Goal: Obtain resource: Obtain resource

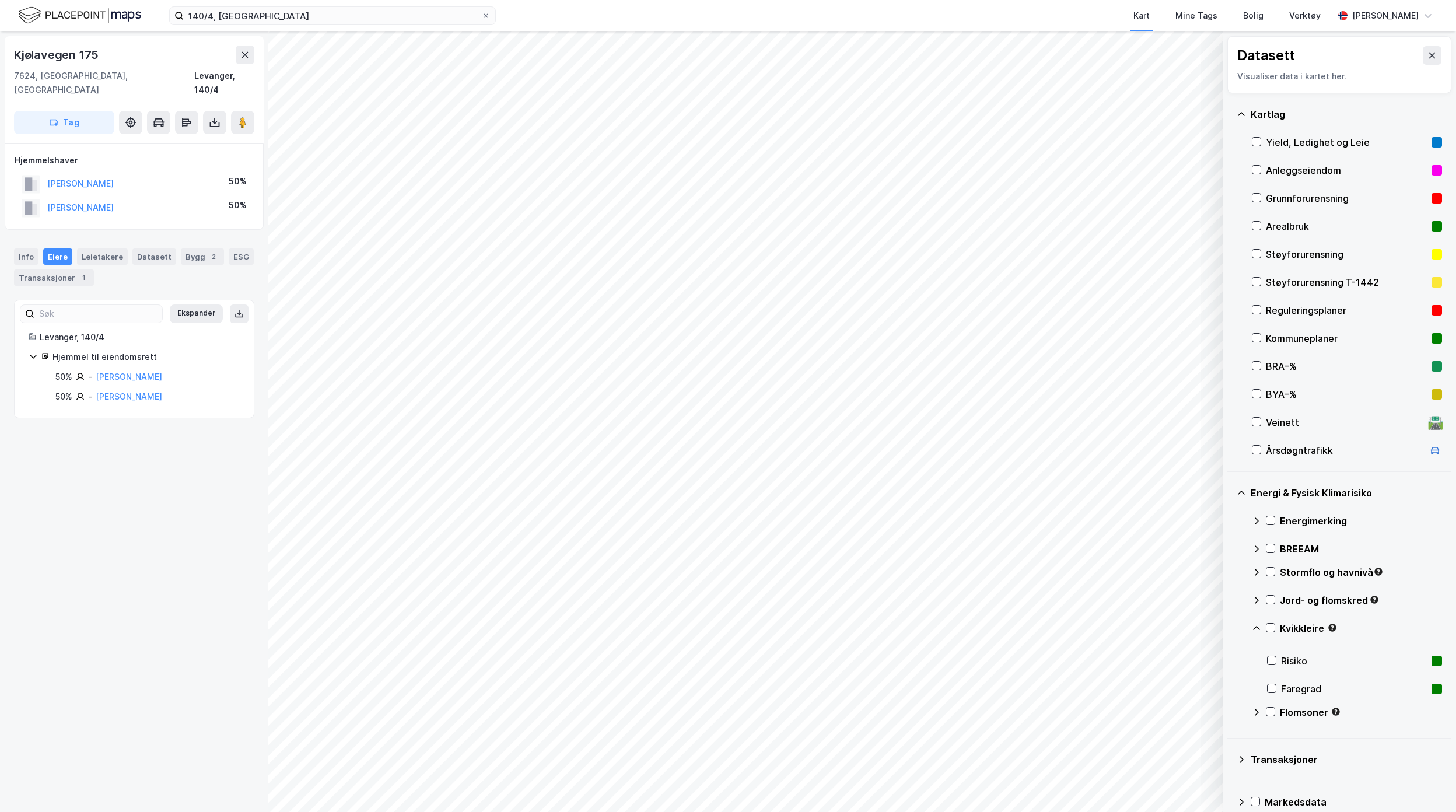
click at [147, 23] on div "140/4, Levanger Kart Mine Tags Bolig Verktøy [PERSON_NAME]" at bounding box center [728, 15] width 1456 height 32
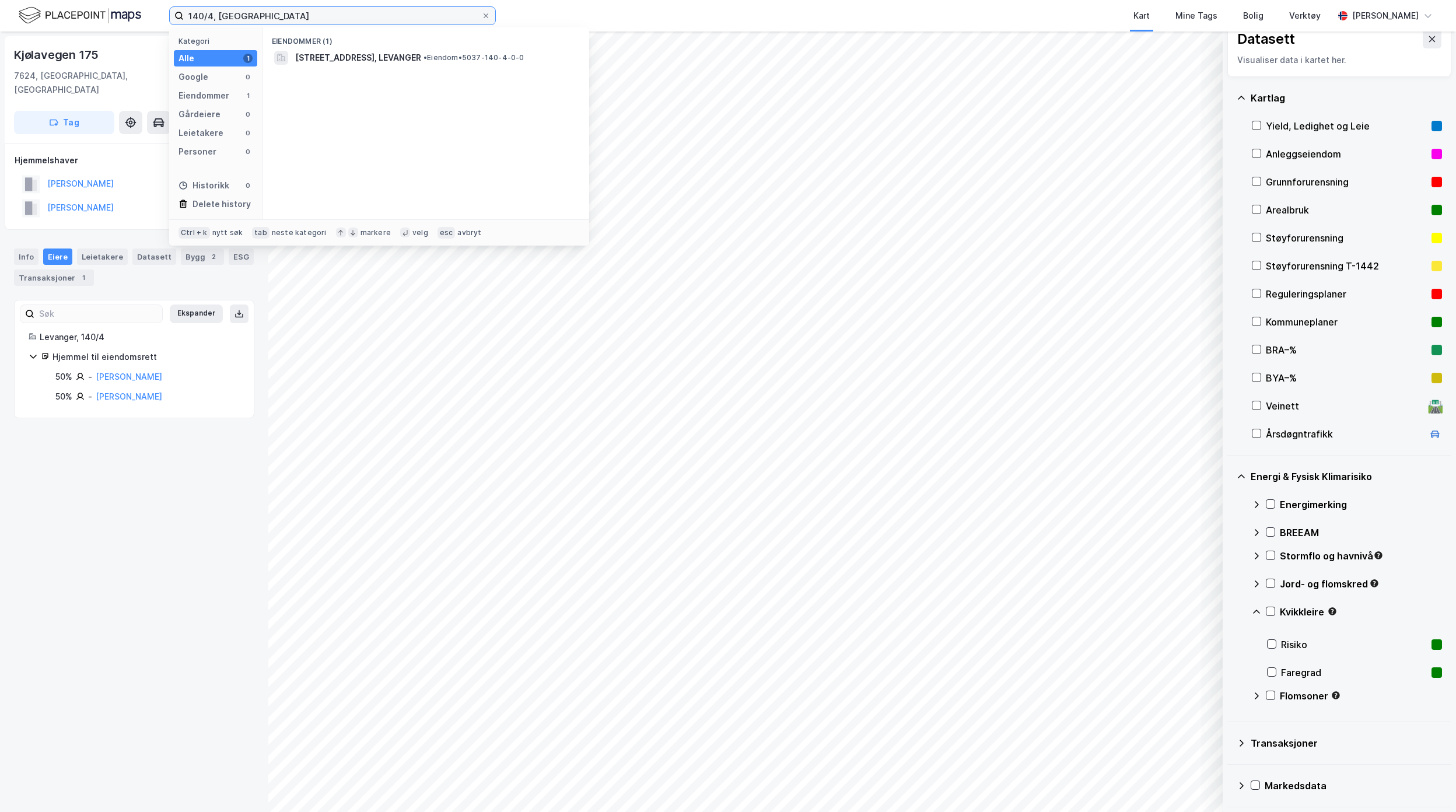
drag, startPoint x: 264, startPoint y: 12, endPoint x: 140, endPoint y: 12, distance: 124.0
click at [140, 12] on div "140/4, Levanger Kategori Alle 1 Google 0 Eiendommer 1 Gårdeiere 0 Leietakere 0 …" at bounding box center [728, 15] width 1456 height 32
paste input "Hovsvegen 2"
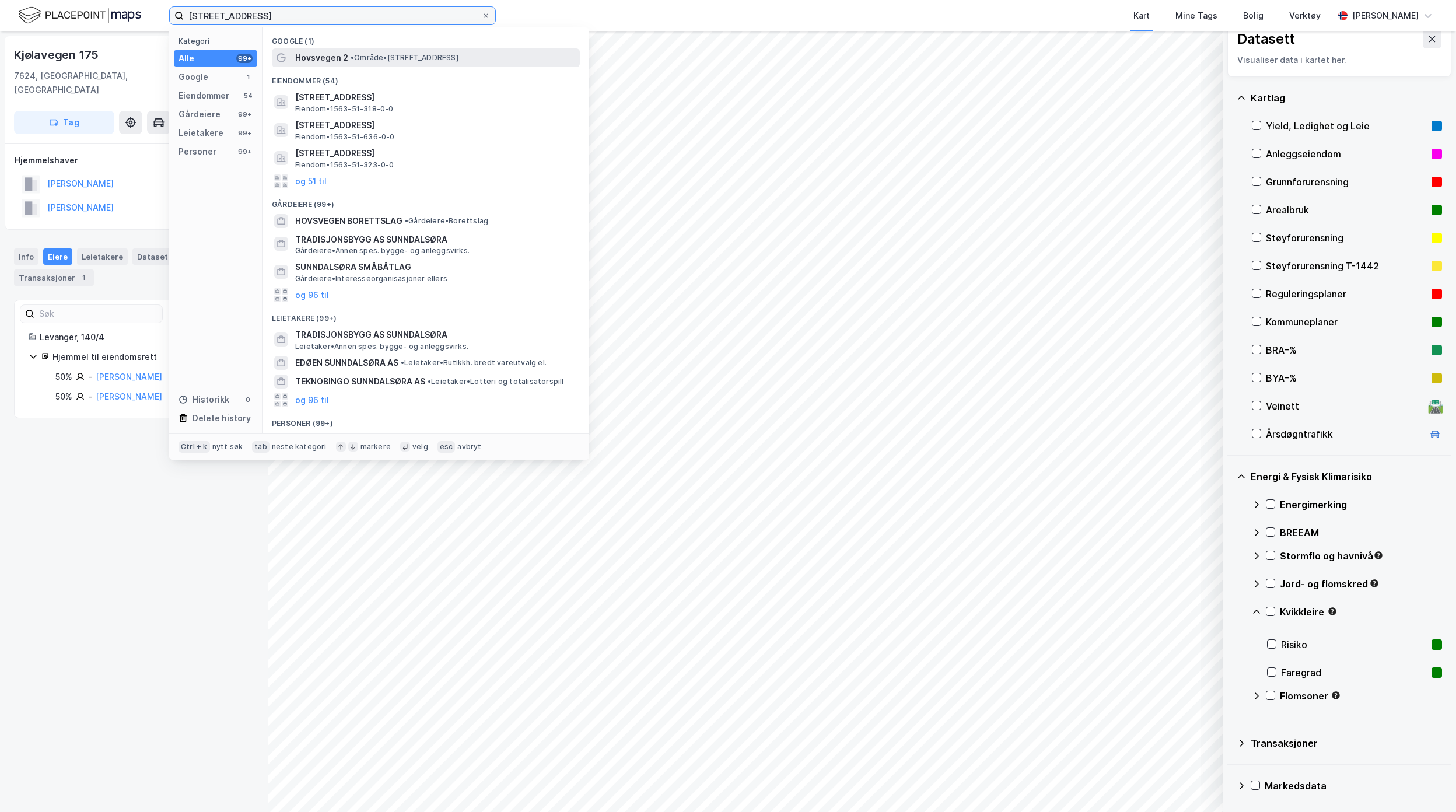
type input "[STREET_ADDRESS]"
click at [344, 61] on span "Hovsvegen 2" at bounding box center [322, 58] width 53 height 14
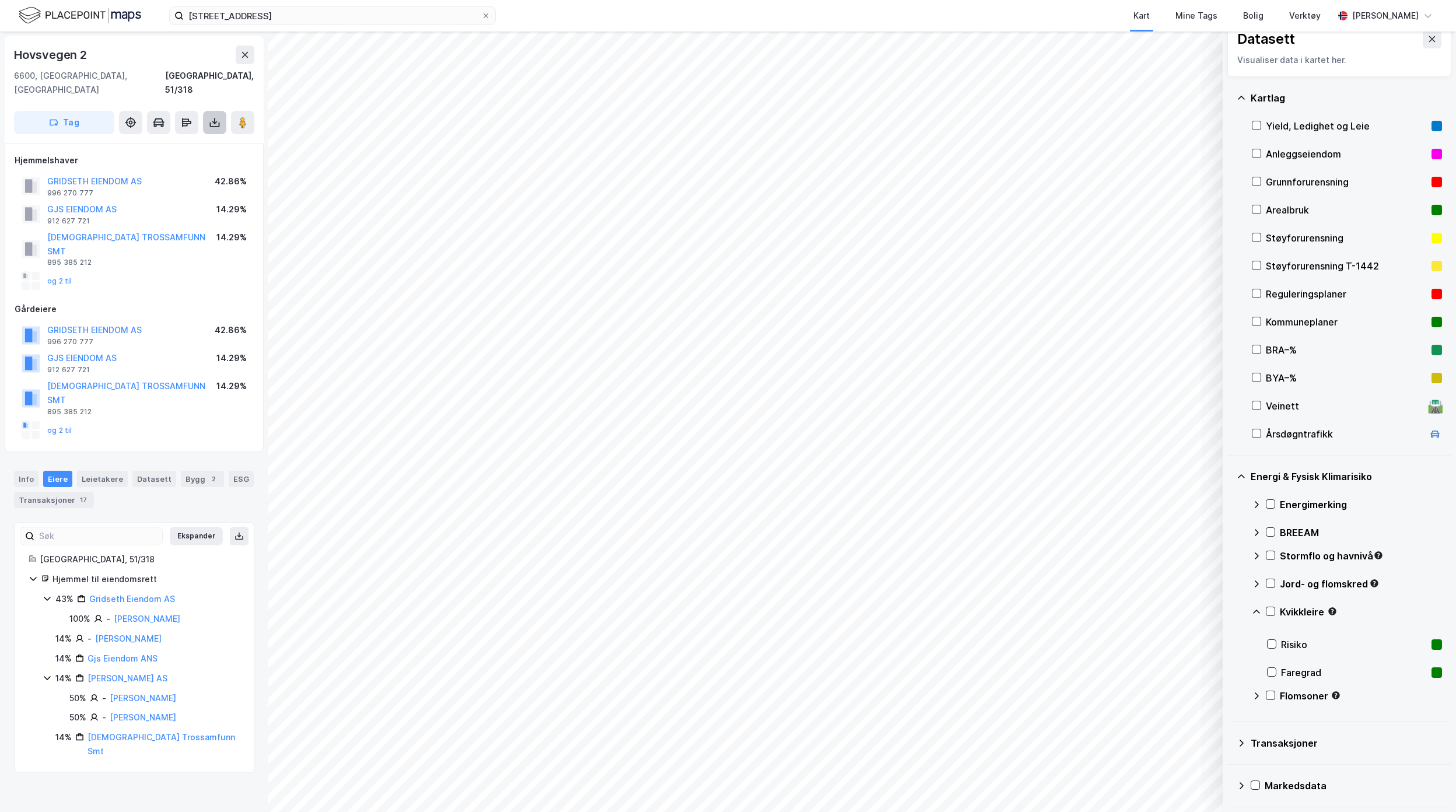
click at [220, 115] on button at bounding box center [215, 123] width 23 height 23
click at [197, 136] on div "Last ned grunnbok" at bounding box center [164, 145] width 125 height 19
click at [241, 117] on image at bounding box center [243, 122] width 7 height 12
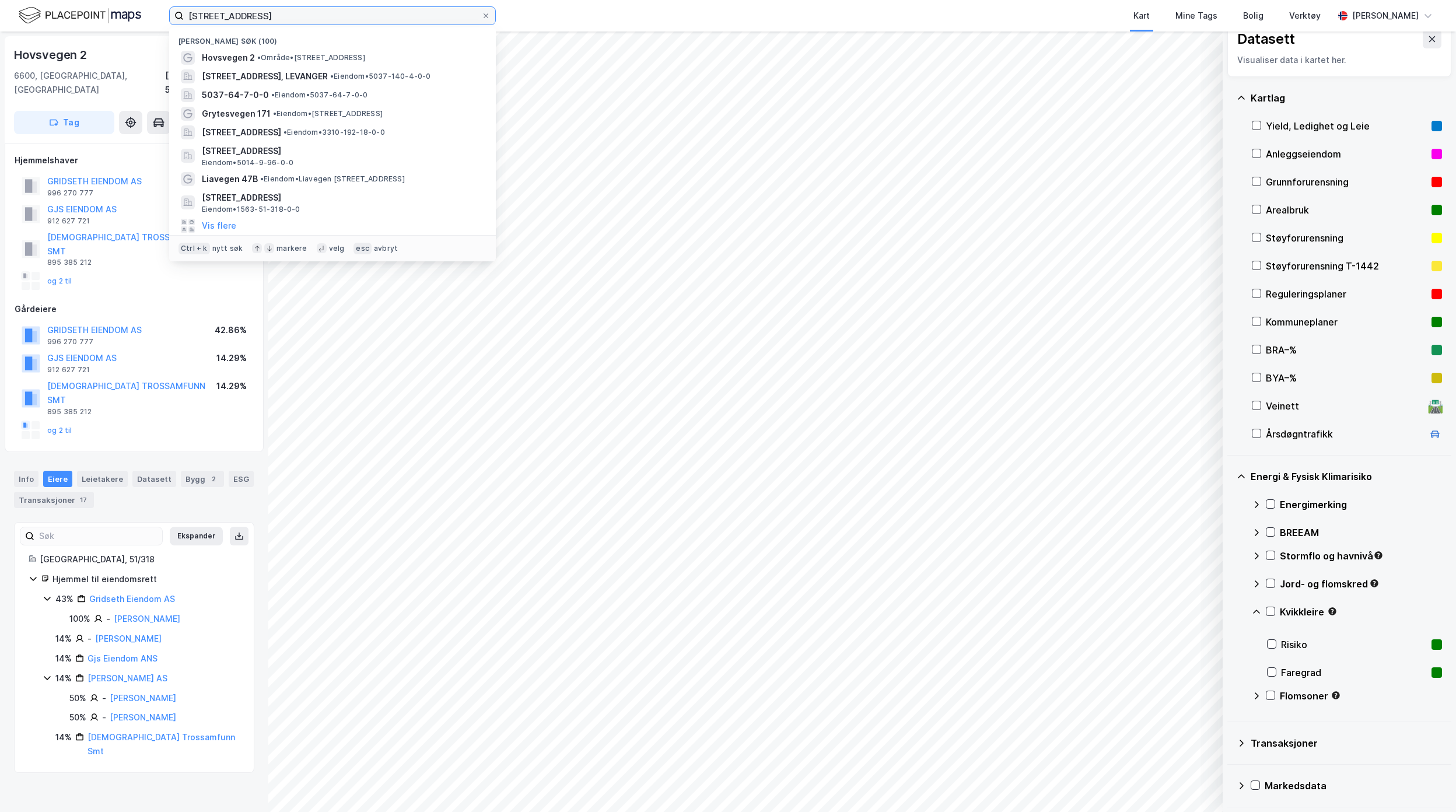
drag, startPoint x: 373, startPoint y: 17, endPoint x: -43, endPoint y: 11, distance: 416.0
click at [0, 11] on html "[STREET_ADDRESS] Nylige søk (100) Hovsvegen 2 • Område • [STREET_ADDRESS] • Eie…" at bounding box center [728, 406] width 1456 height 812
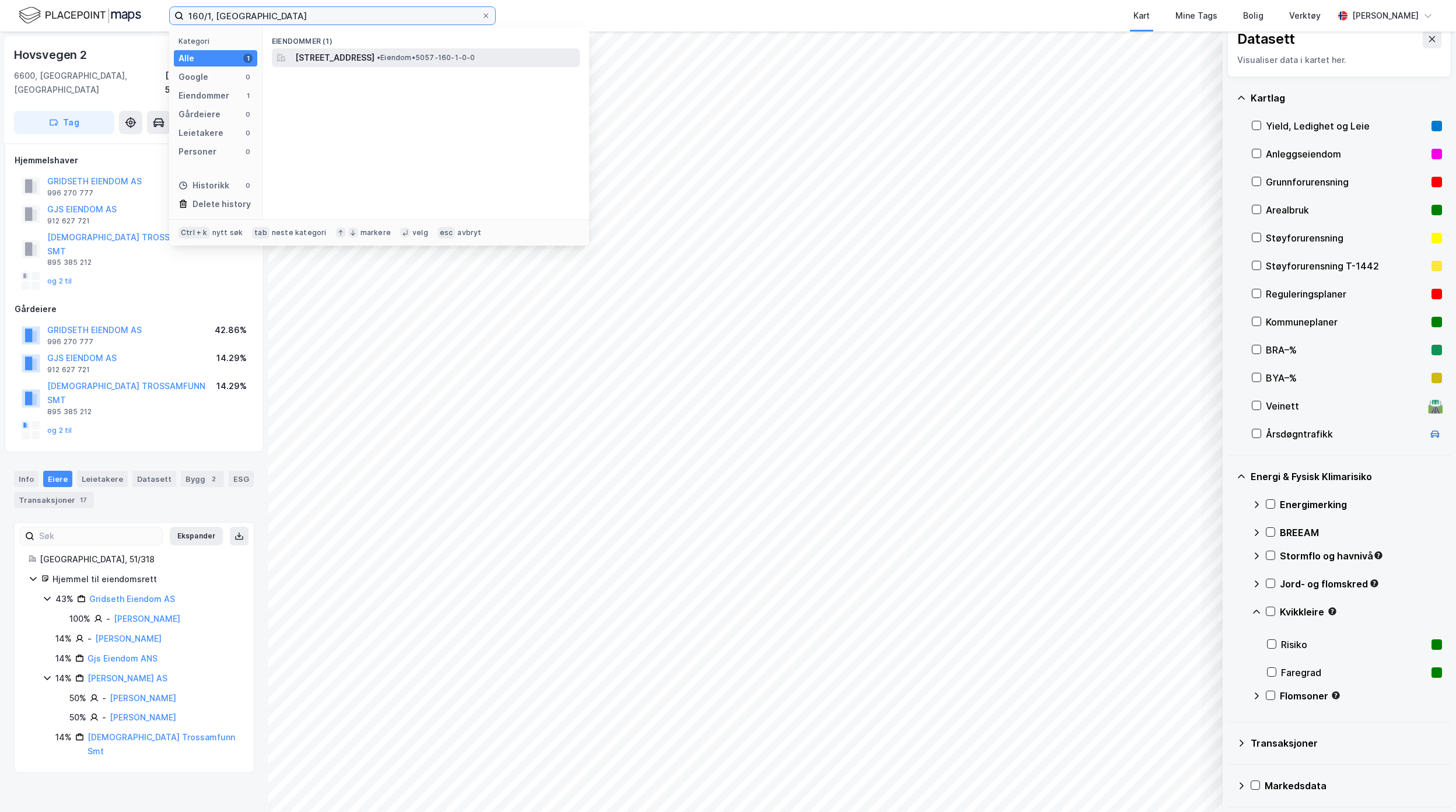
type input "160/1, [GEOGRAPHIC_DATA]"
click at [375, 63] on span "[STREET_ADDRESS]" at bounding box center [335, 58] width 79 height 14
